Goal: Task Accomplishment & Management: Use online tool/utility

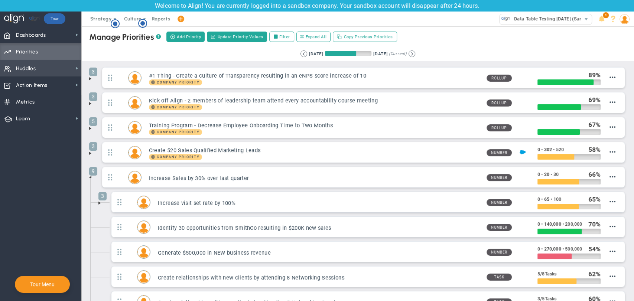
click at [35, 69] on span "Huddles" at bounding box center [26, 69] width 20 height 16
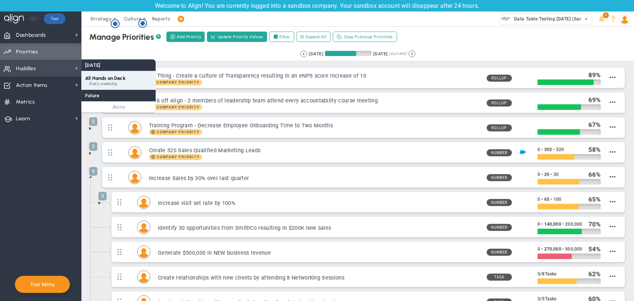
click at [100, 81] on span "All Hands on Deck" at bounding box center [105, 78] width 40 height 6
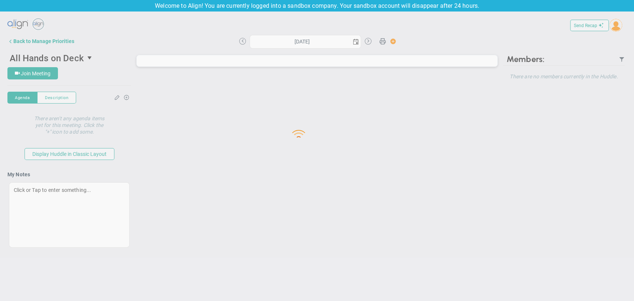
type input "[DATE]"
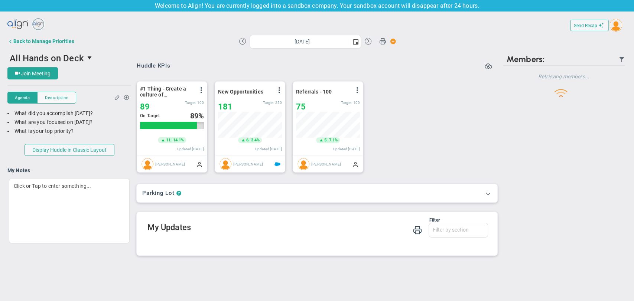
scroll to position [26, 64]
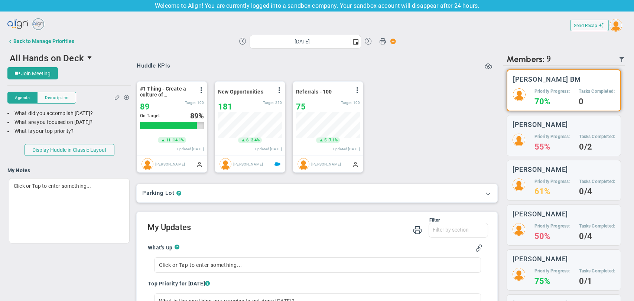
click at [610, 24] on img at bounding box center [615, 25] width 13 height 13
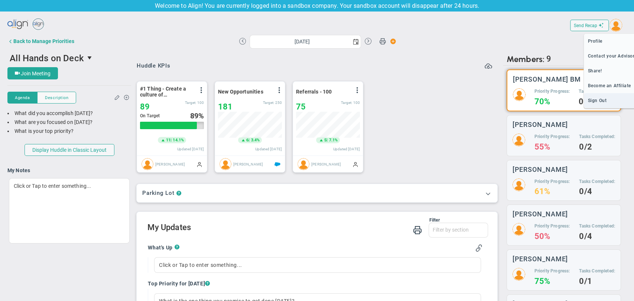
click at [603, 99] on span "Sign Out" at bounding box center [611, 100] width 56 height 15
